Goal: Task Accomplishment & Management: Manage account settings

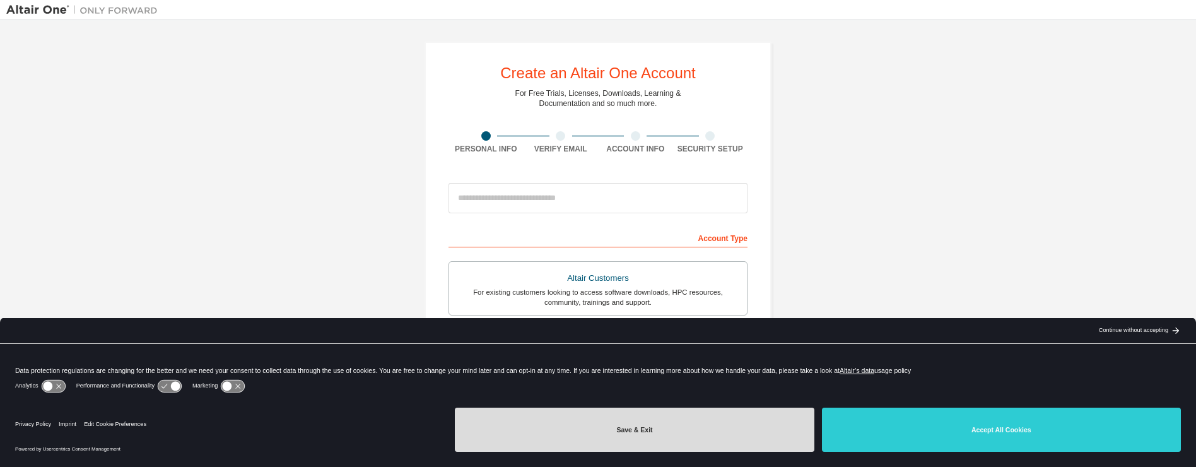
click at [674, 438] on button "Save & Exit" at bounding box center [634, 430] width 359 height 44
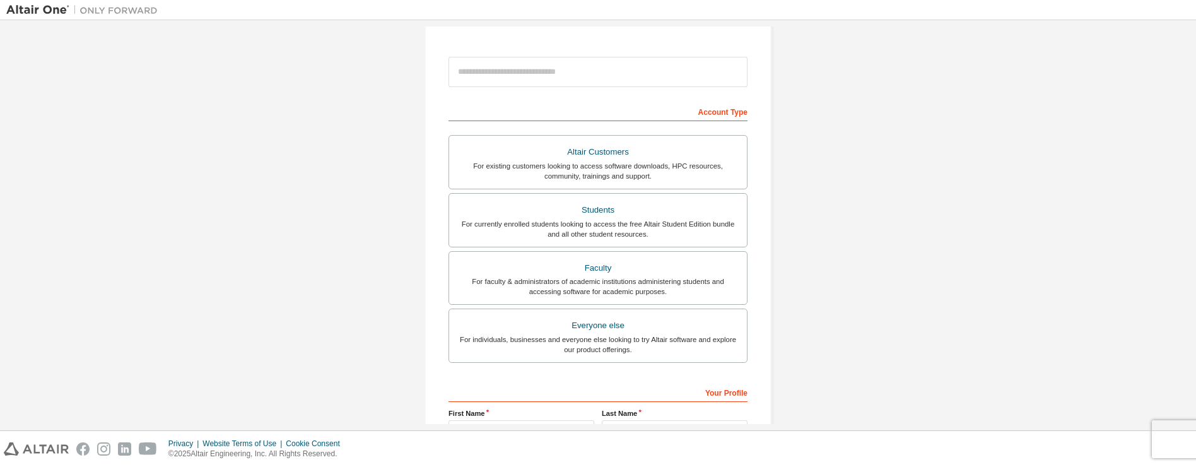
scroll to position [189, 0]
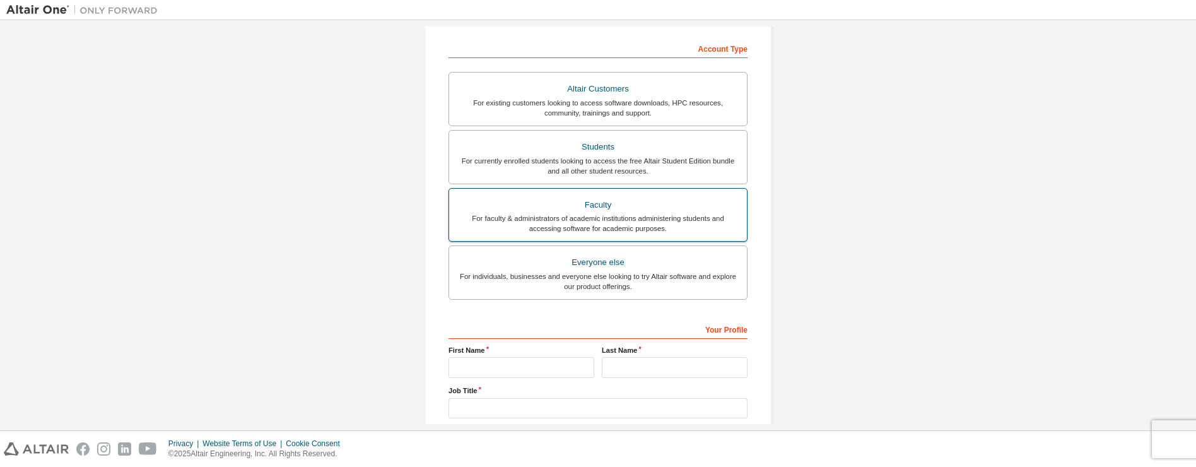
click at [642, 224] on div "For faculty & administrators of academic institutions administering students an…" at bounding box center [598, 223] width 283 height 20
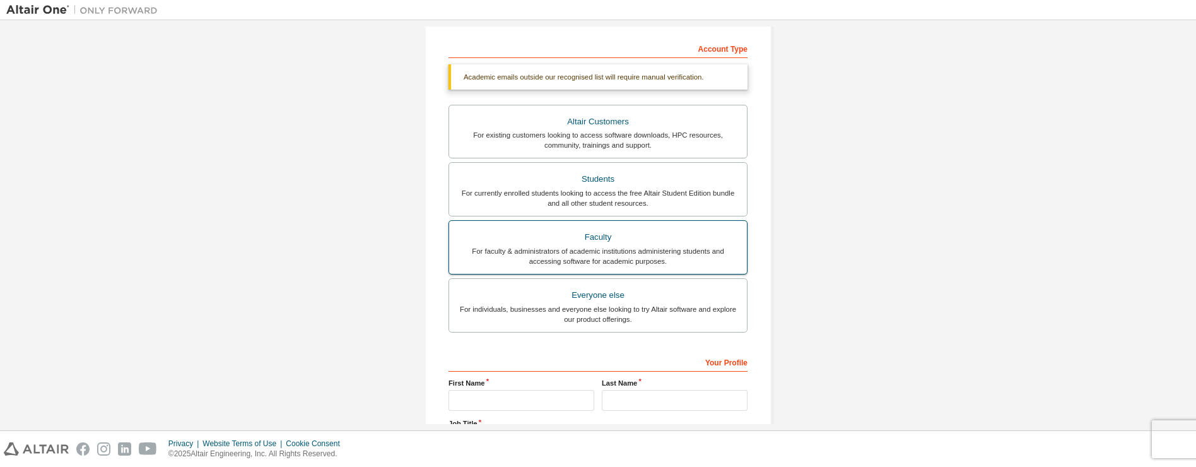
click at [628, 241] on div "Faculty" at bounding box center [598, 237] width 283 height 18
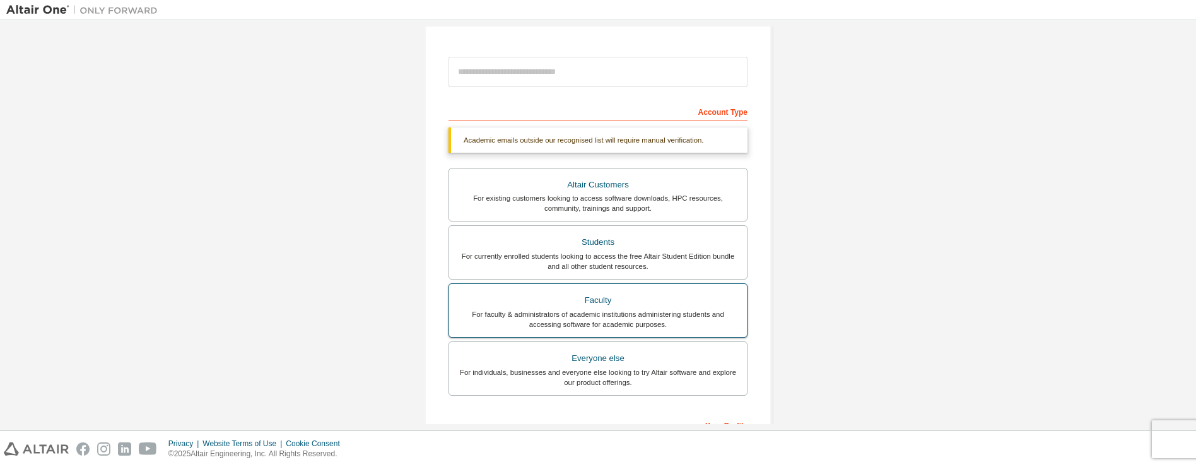
scroll to position [63, 0]
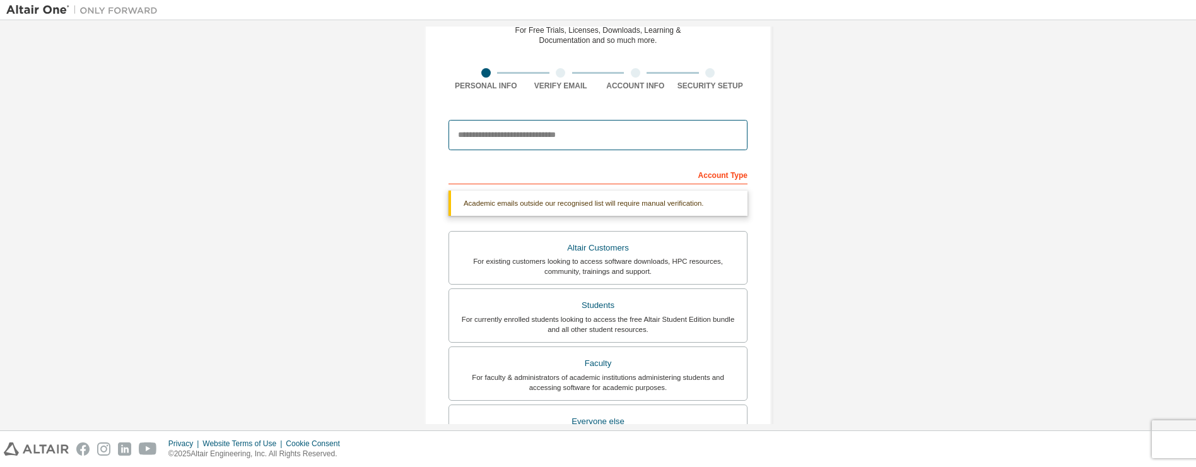
click at [583, 141] on input "email" at bounding box center [598, 135] width 299 height 30
type input "**********"
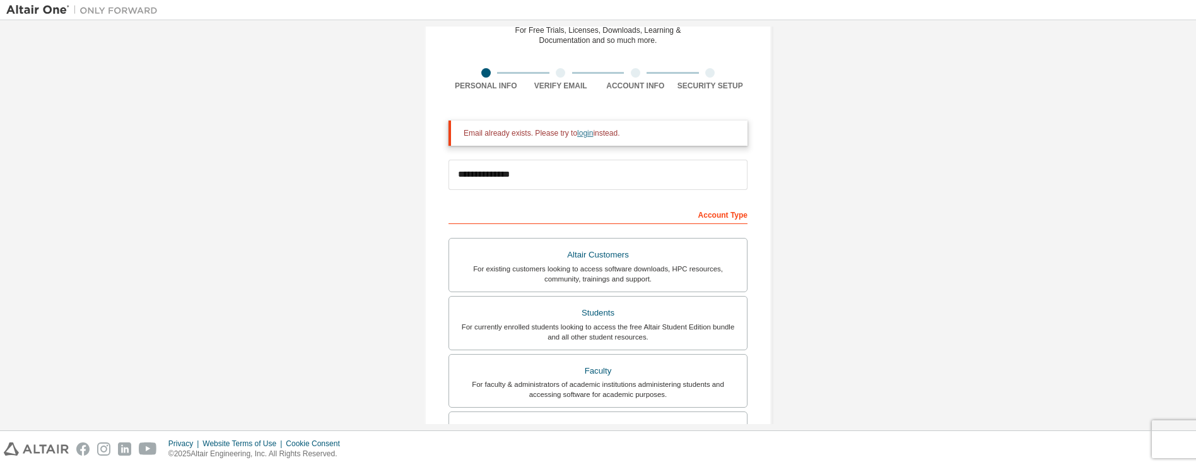
click at [579, 134] on link "login" at bounding box center [585, 133] width 16 height 9
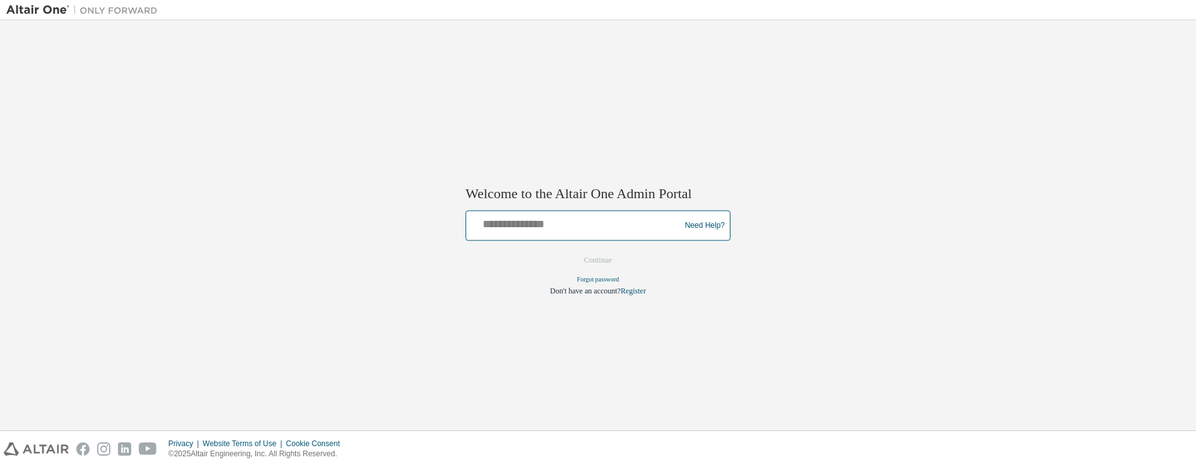
click at [597, 225] on input "text" at bounding box center [575, 223] width 208 height 18
type input "**********"
click at [603, 262] on button "Continue" at bounding box center [598, 260] width 54 height 19
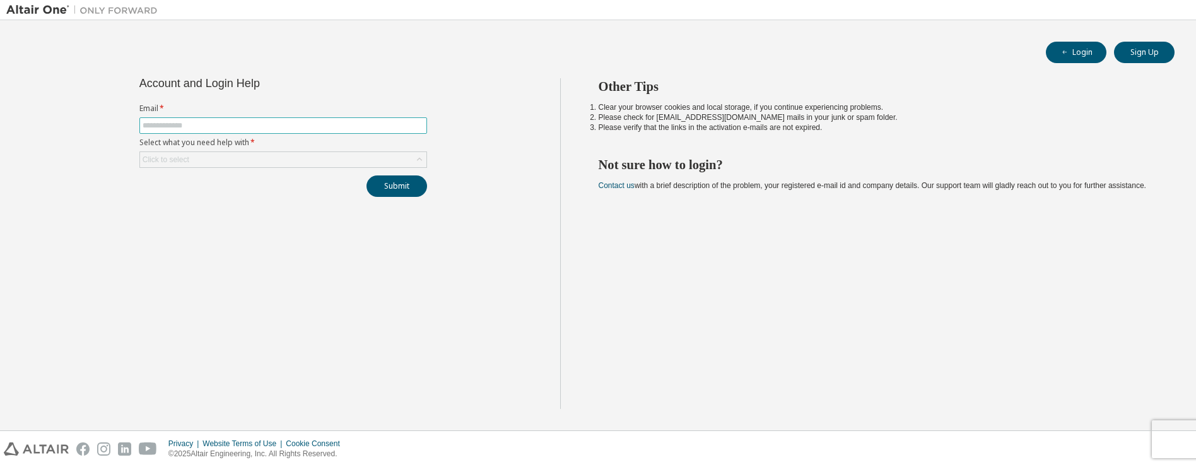
click at [236, 127] on input "text" at bounding box center [283, 126] width 281 height 10
type input "**********"
click at [285, 157] on div "Click to select" at bounding box center [283, 159] width 286 height 15
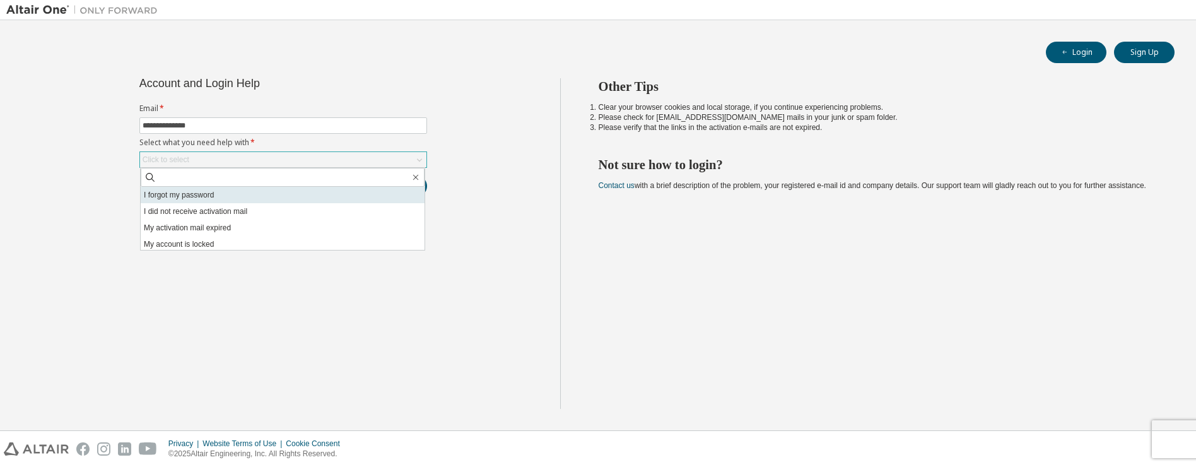
click at [205, 198] on li "I forgot my password" at bounding box center [283, 195] width 284 height 16
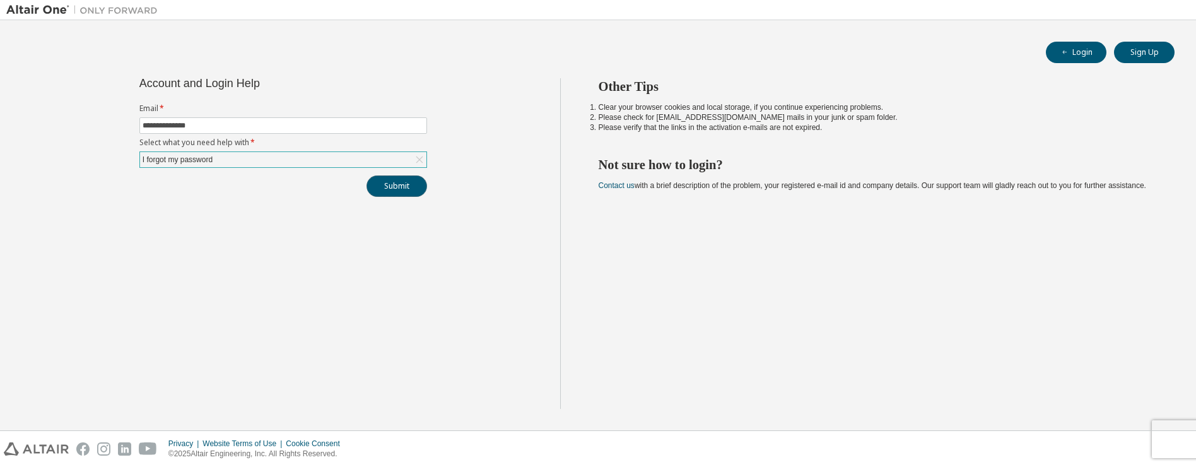
click at [403, 188] on button "Submit" at bounding box center [397, 185] width 61 height 21
click at [404, 189] on button "Submit" at bounding box center [397, 185] width 61 height 21
